Goal: Task Accomplishment & Management: Use online tool/utility

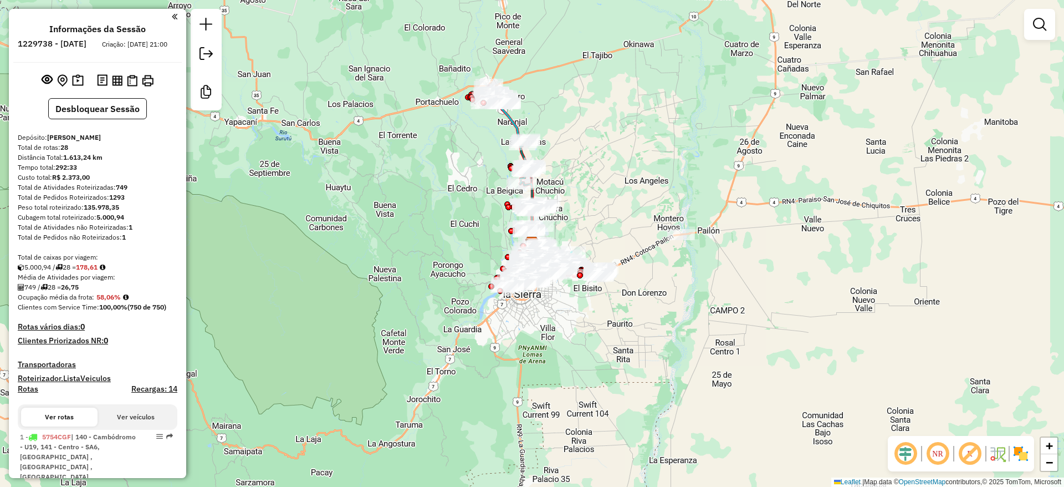
scroll to position [196, 0]
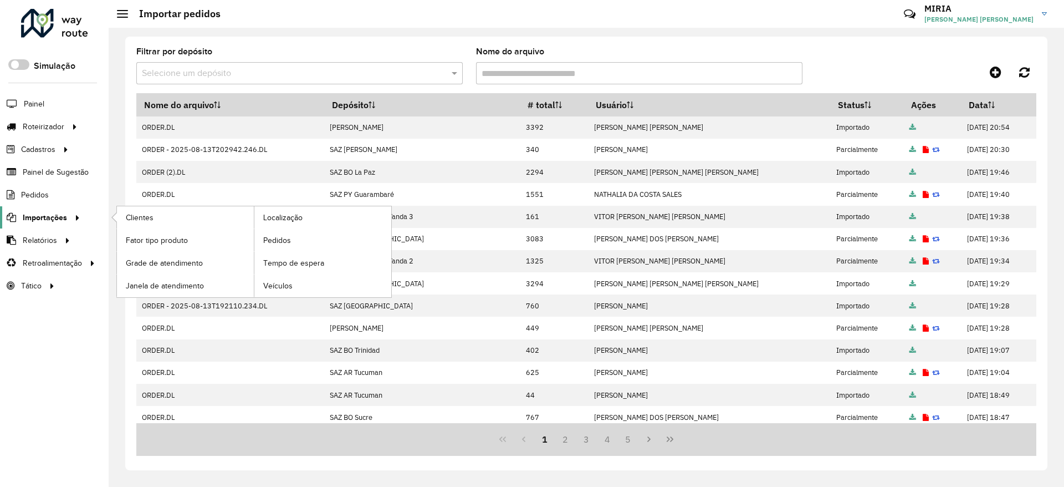
click at [54, 223] on span "Importações" at bounding box center [45, 218] width 44 height 12
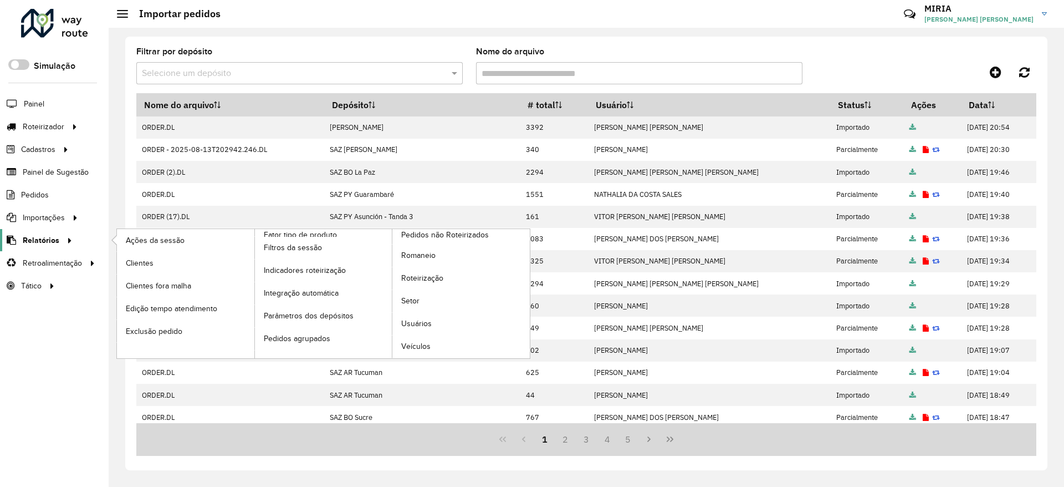
click at [56, 241] on span "Relatórios" at bounding box center [41, 240] width 37 height 12
click at [422, 277] on span "Roteirização" at bounding box center [423, 278] width 45 height 12
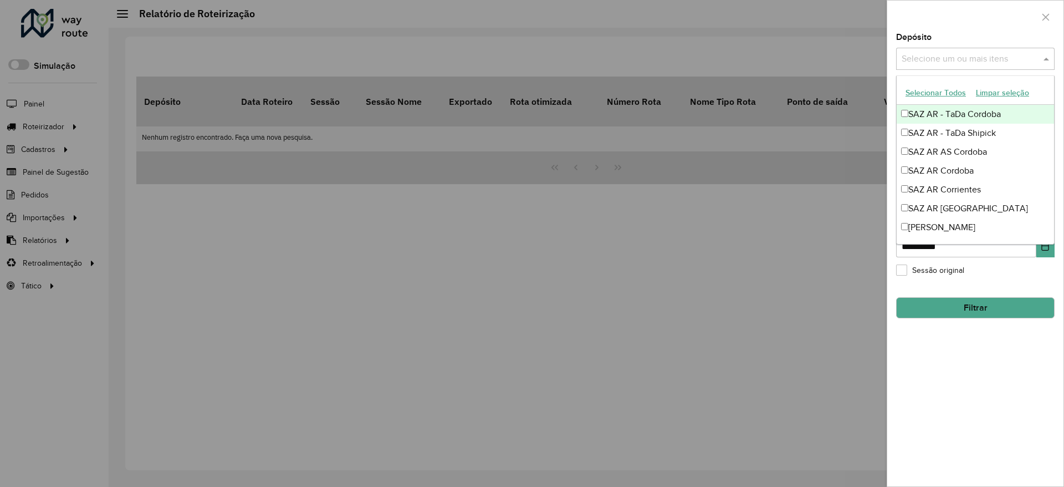
click at [1033, 57] on input "text" at bounding box center [970, 59] width 142 height 13
click at [959, 21] on div at bounding box center [976, 17] width 176 height 33
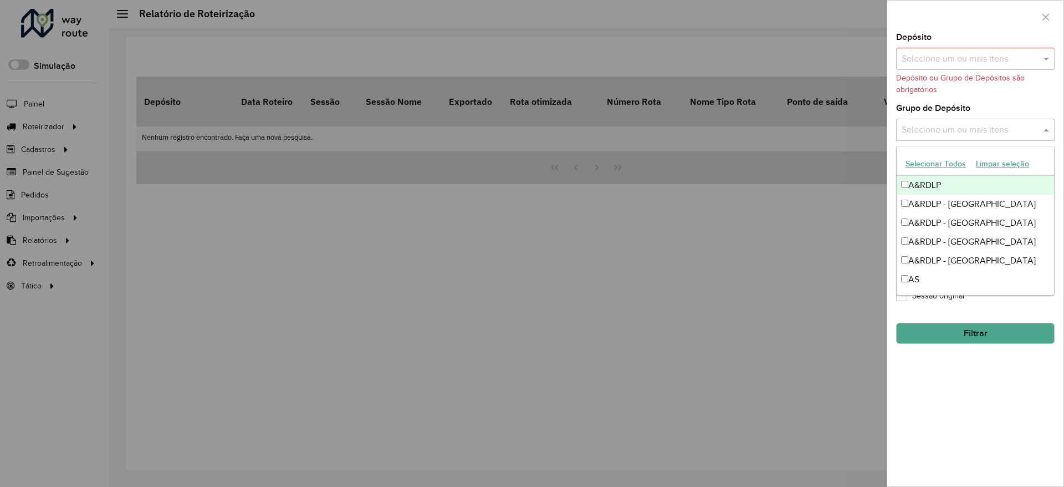
click at [1019, 129] on input "text" at bounding box center [970, 130] width 142 height 13
click at [956, 202] on div "A&RDLP - [GEOGRAPHIC_DATA]" at bounding box center [975, 204] width 157 height 19
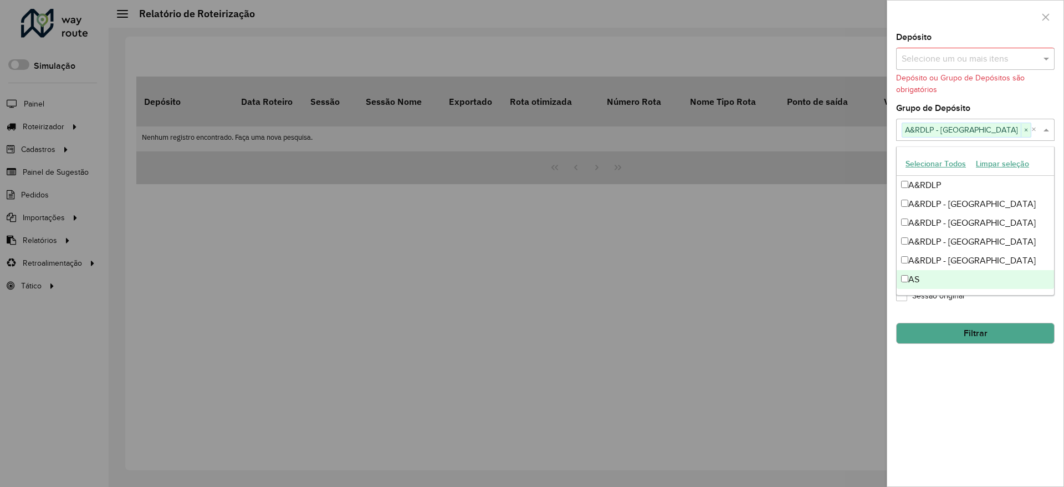
click at [963, 374] on div "**********" at bounding box center [976, 259] width 176 height 453
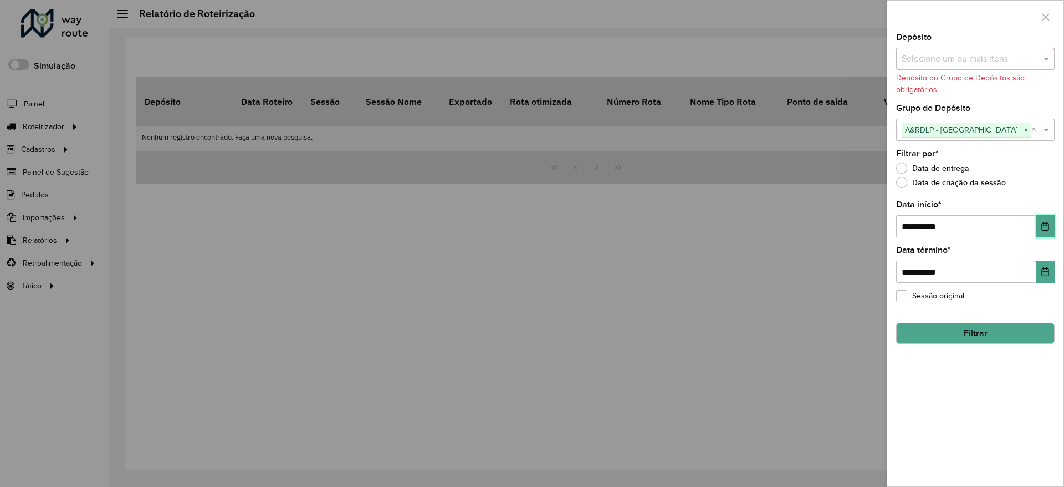
click at [1051, 227] on button "Choose Date" at bounding box center [1046, 226] width 18 height 22
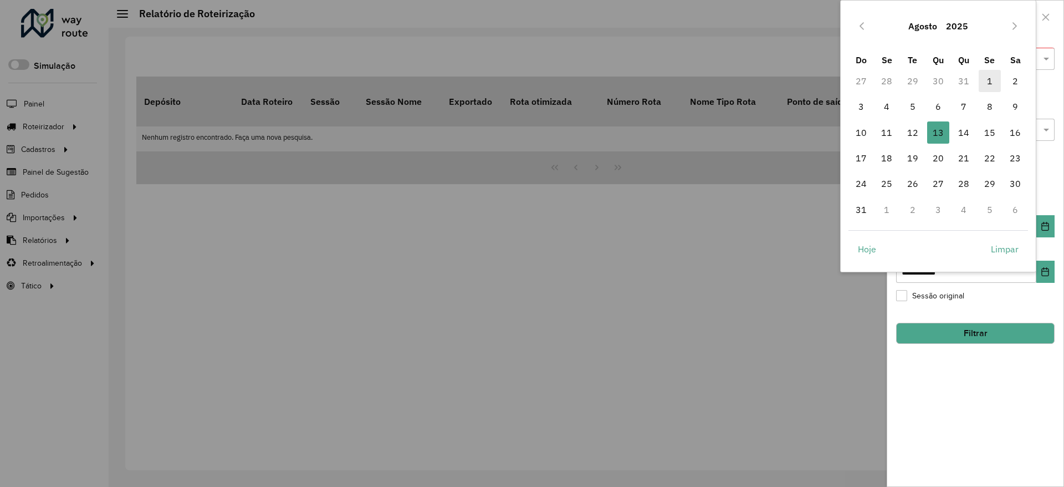
click at [992, 77] on span "1" at bounding box center [990, 81] width 22 height 22
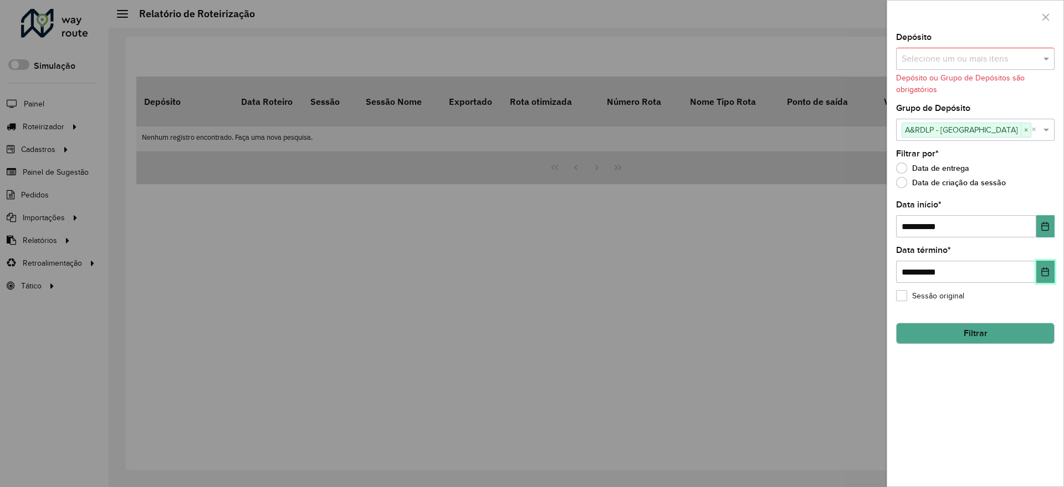
click at [1048, 271] on icon "Choose Date" at bounding box center [1045, 271] width 9 height 9
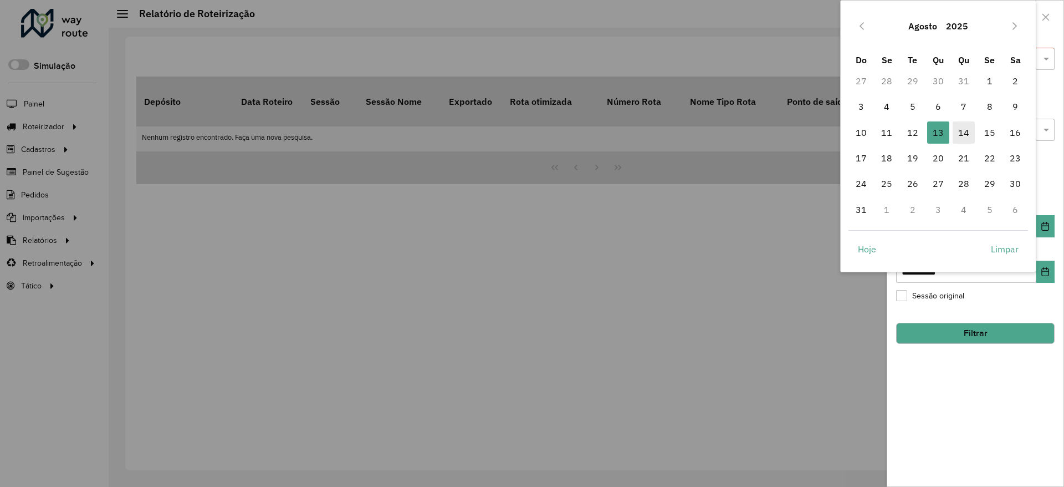
click at [968, 134] on span "14" at bounding box center [964, 132] width 22 height 22
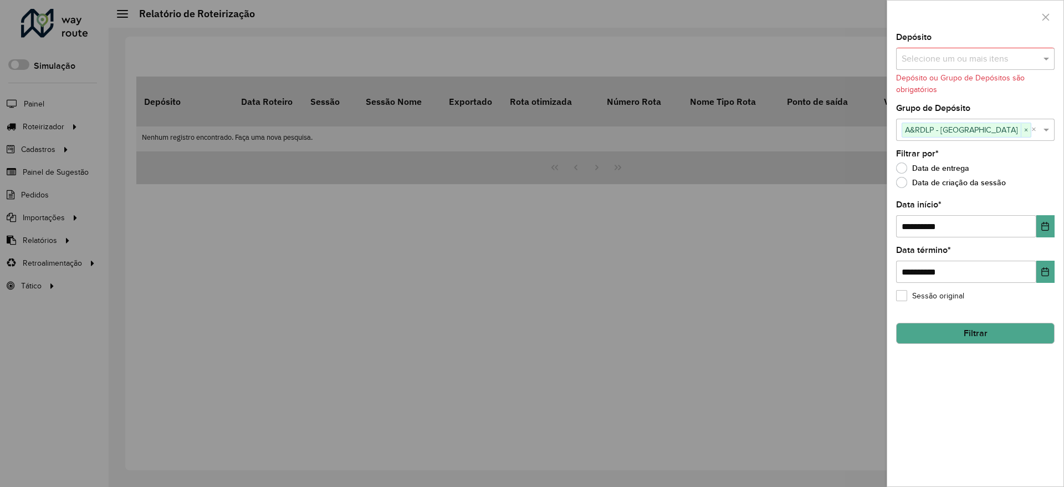
click at [993, 370] on div "**********" at bounding box center [976, 259] width 176 height 453
click at [989, 341] on button "Filtrar" at bounding box center [975, 333] width 159 height 21
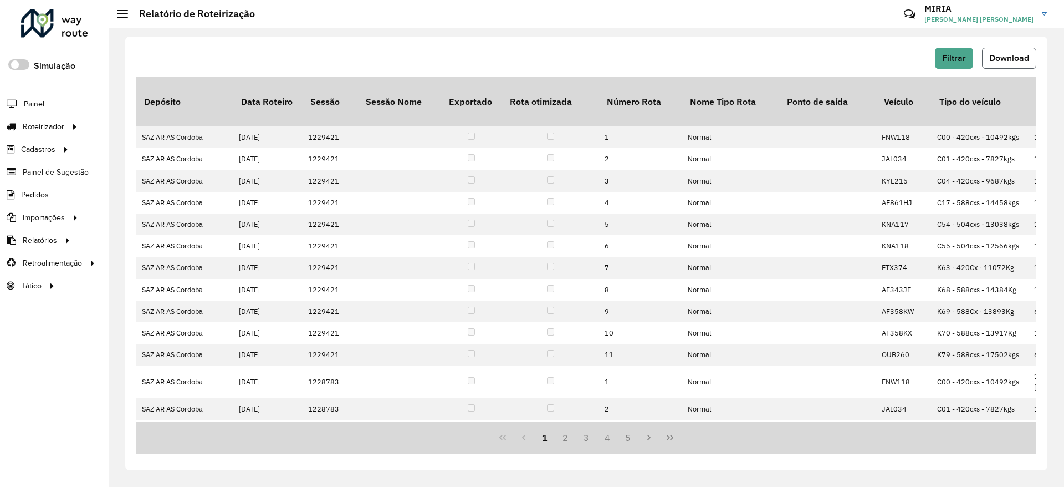
click at [1022, 60] on span "Download" at bounding box center [1010, 57] width 40 height 9
